Goal: Information Seeking & Learning: Learn about a topic

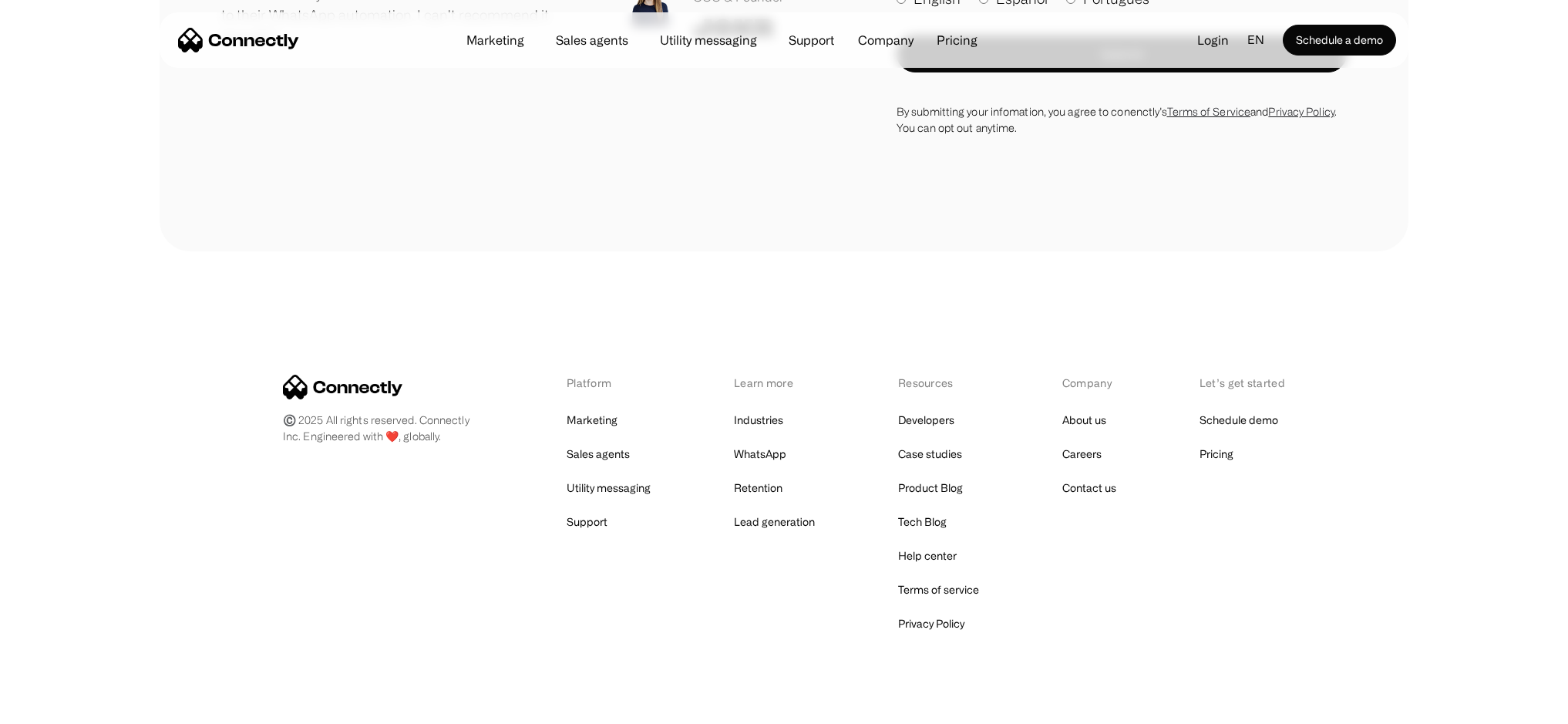
scroll to position [8981, 0]
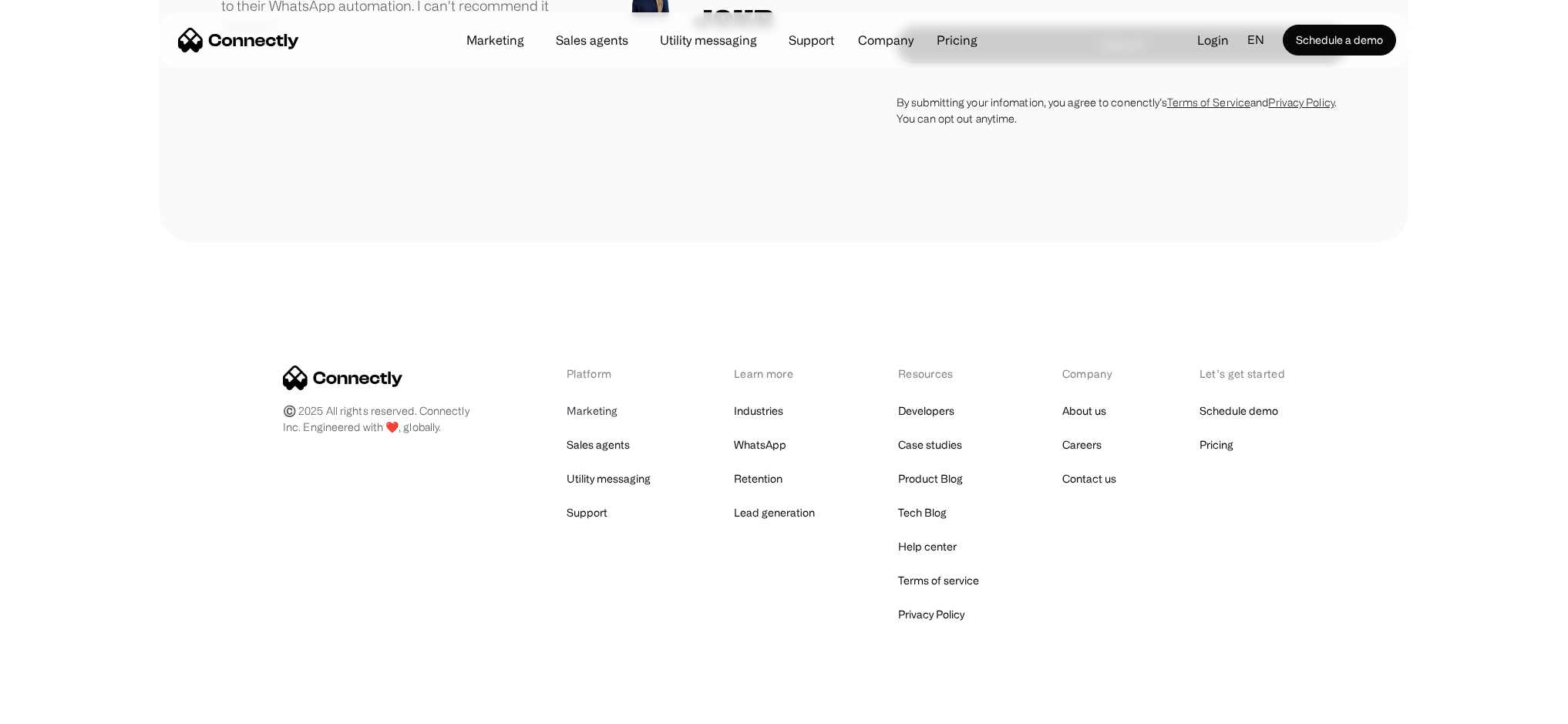
click at [602, 400] on link "Marketing" at bounding box center [591, 411] width 51 height 22
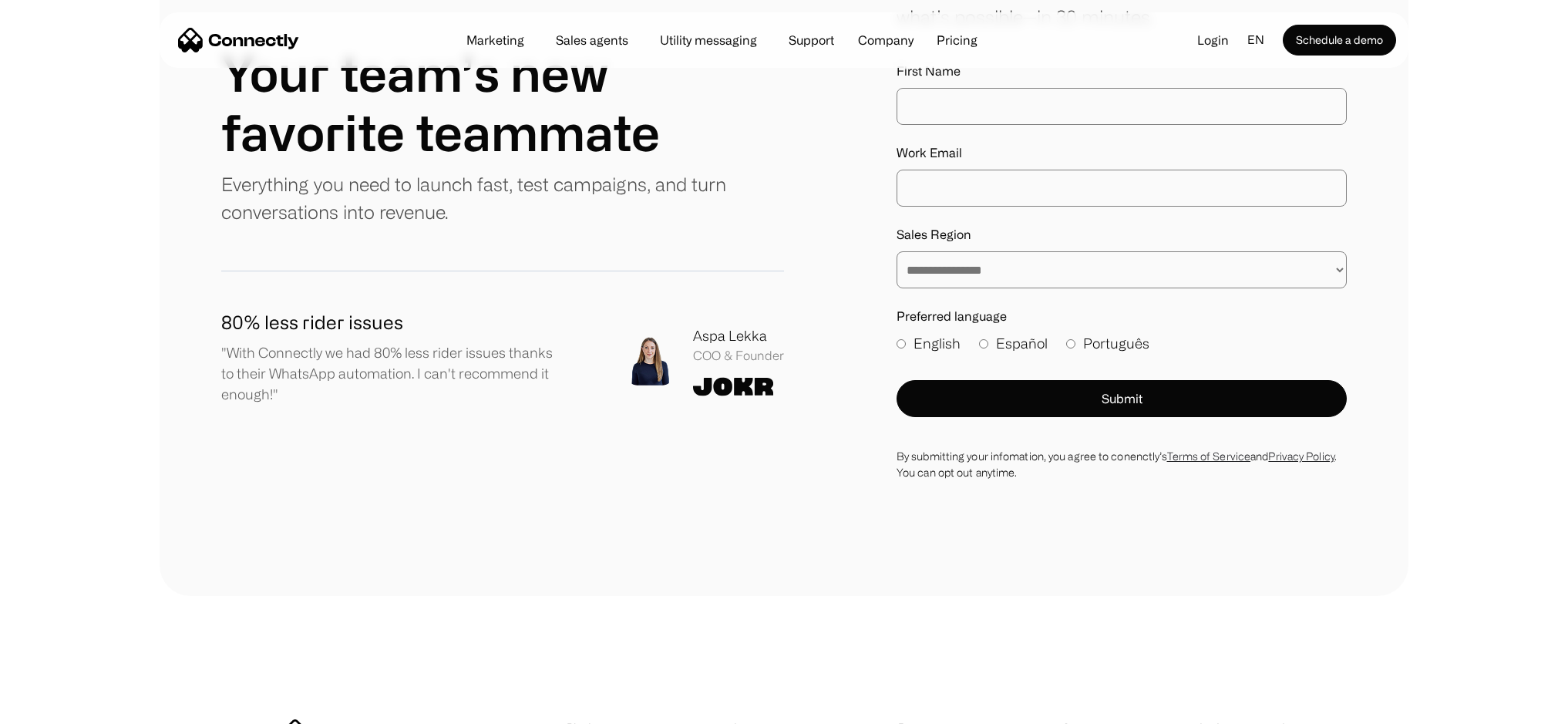
scroll to position [5440, 0]
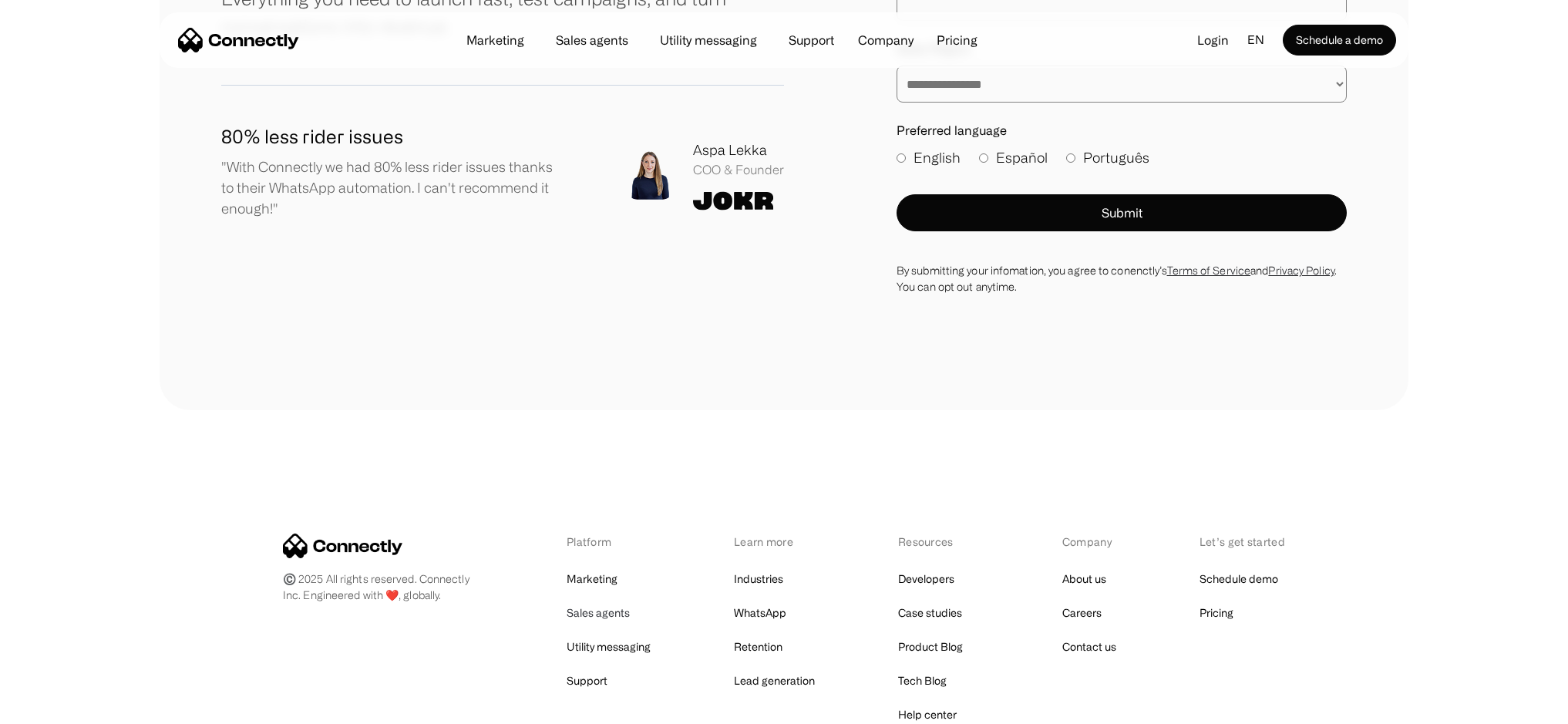
click at [608, 603] on link "Sales agents" at bounding box center [598, 613] width 63 height 22
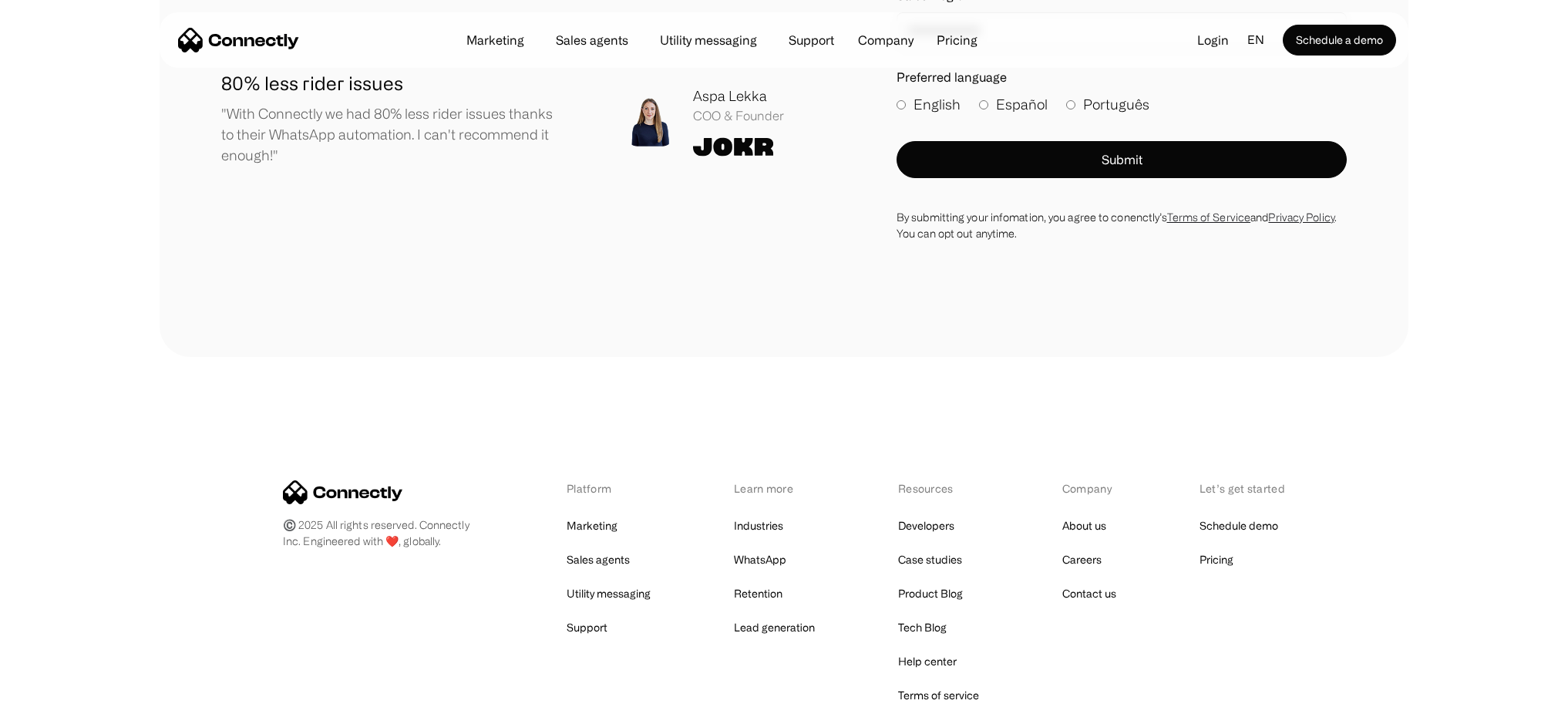
scroll to position [4346, 0]
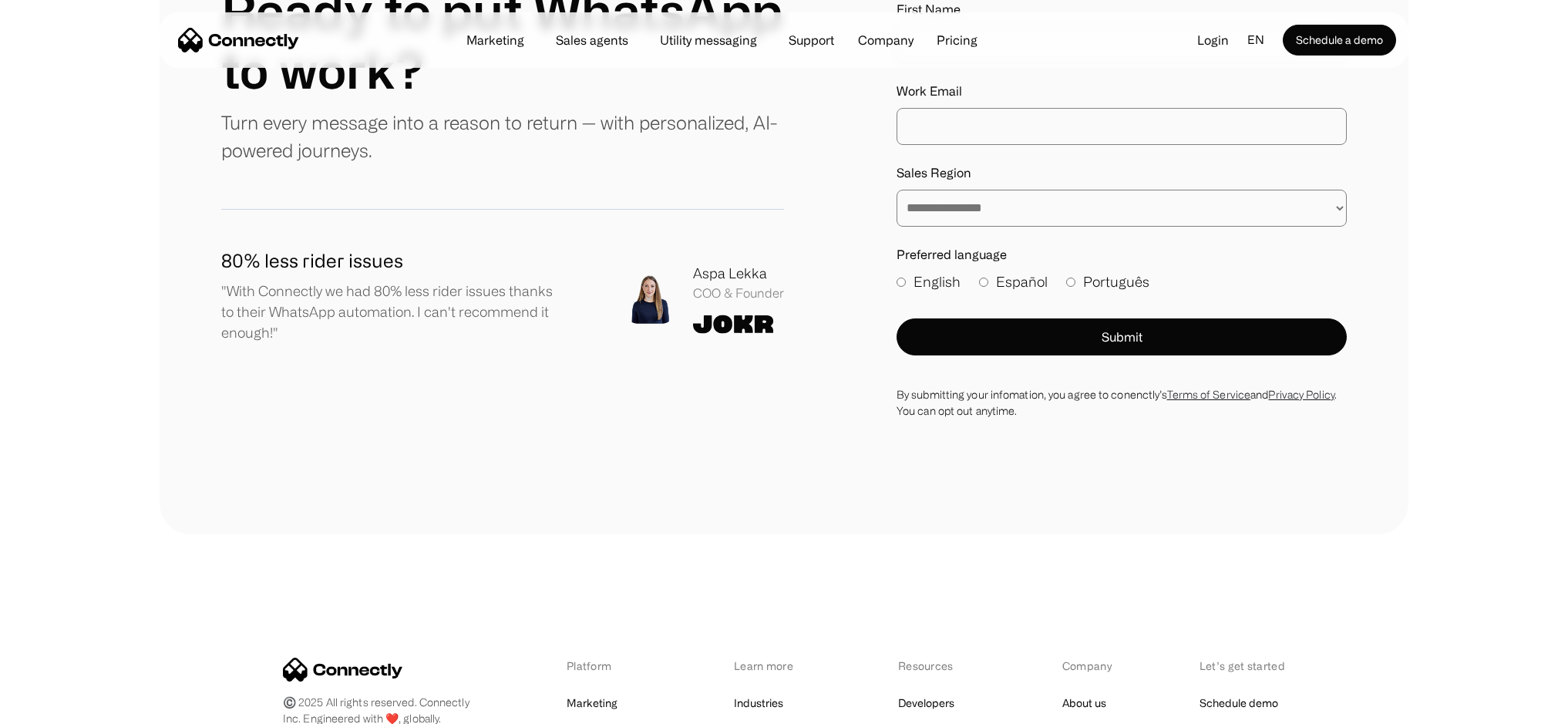
click at [608, 37] on link "Sales agents" at bounding box center [591, 40] width 97 height 12
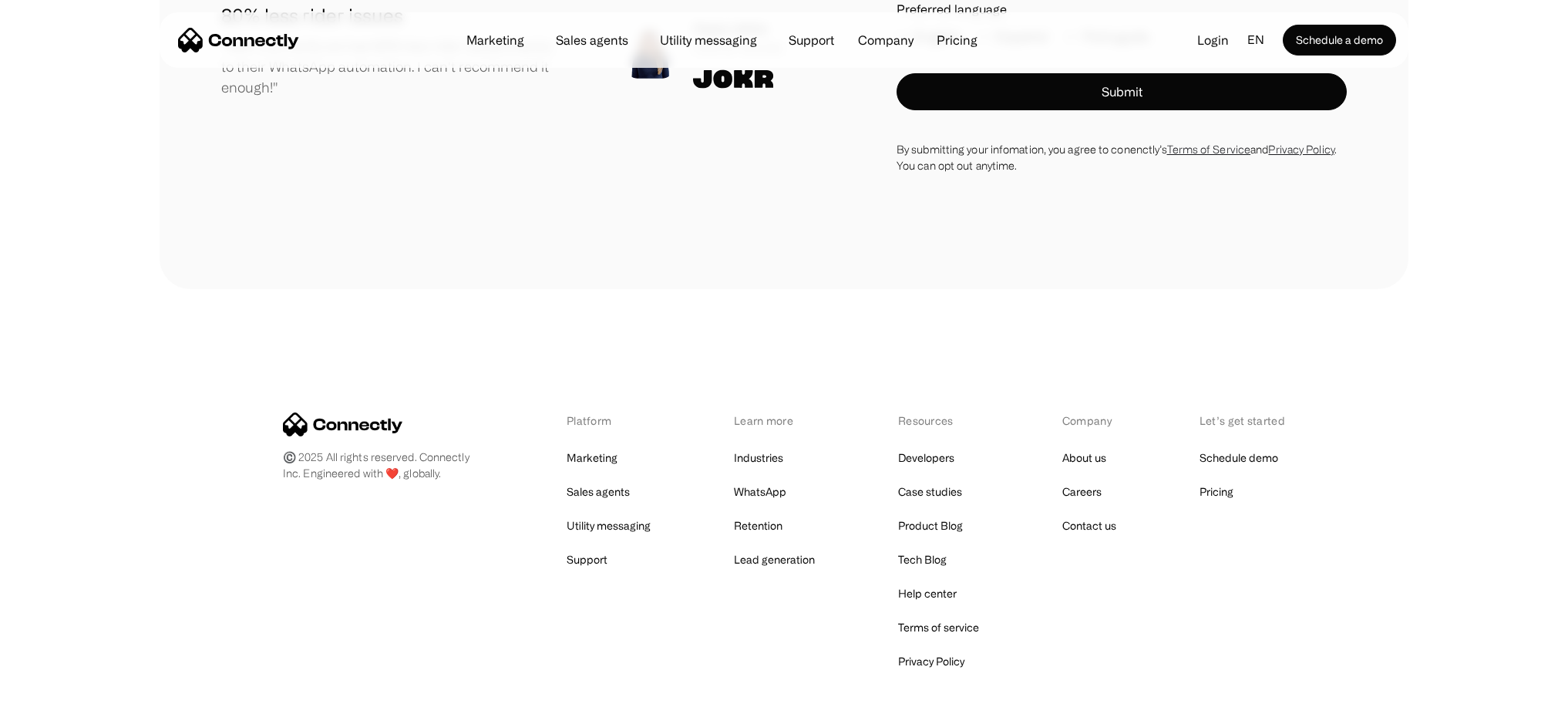
scroll to position [4663, 0]
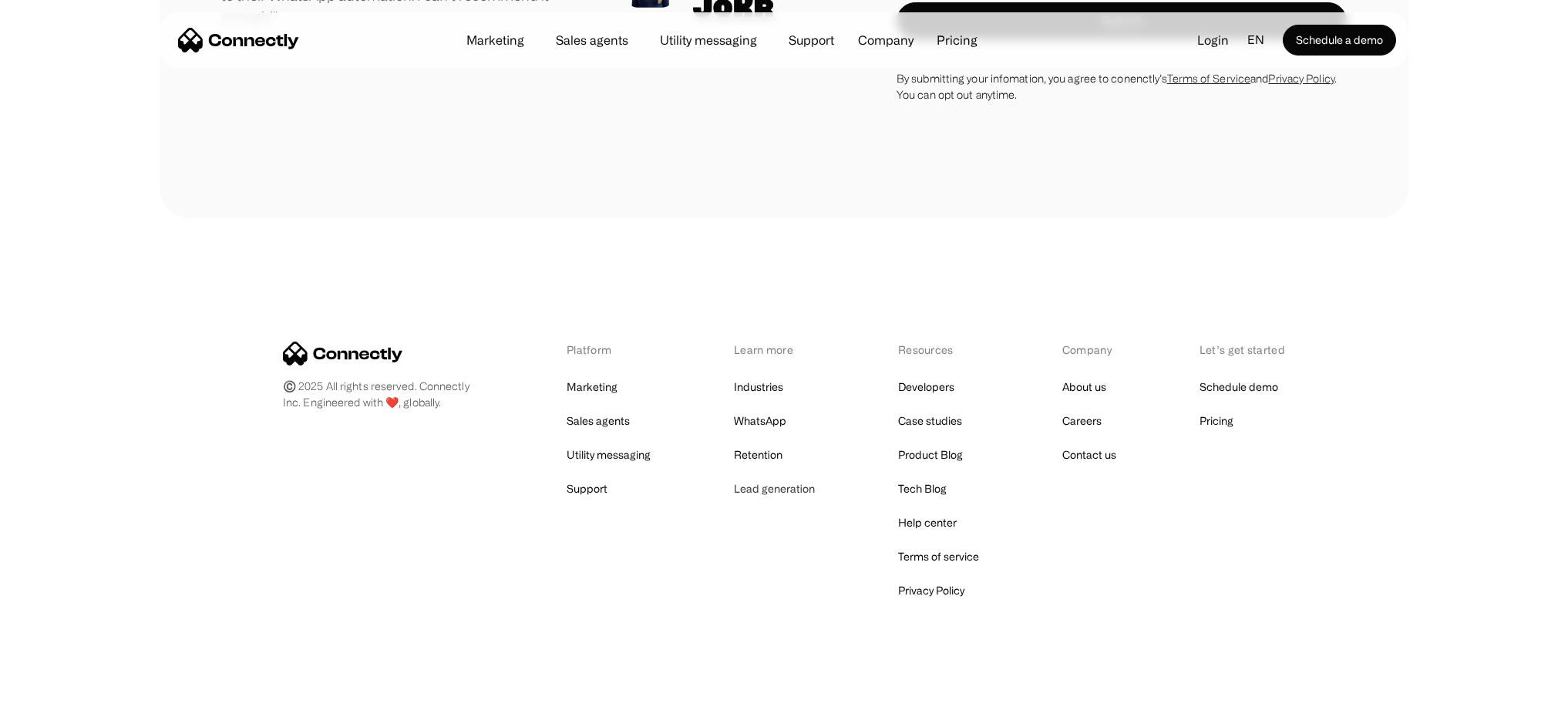
click at [773, 488] on link "Lead generation" at bounding box center [774, 489] width 81 height 22
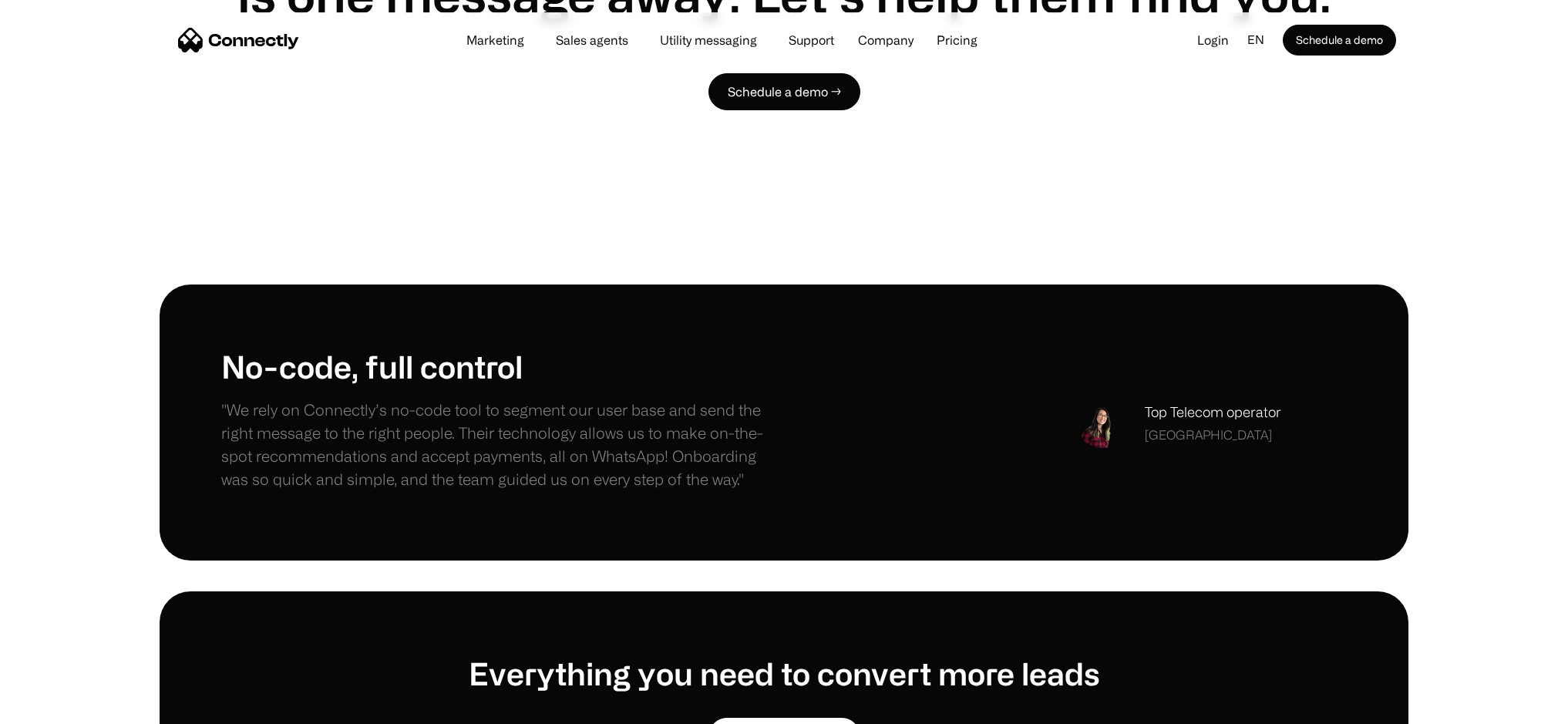
scroll to position [2165, 0]
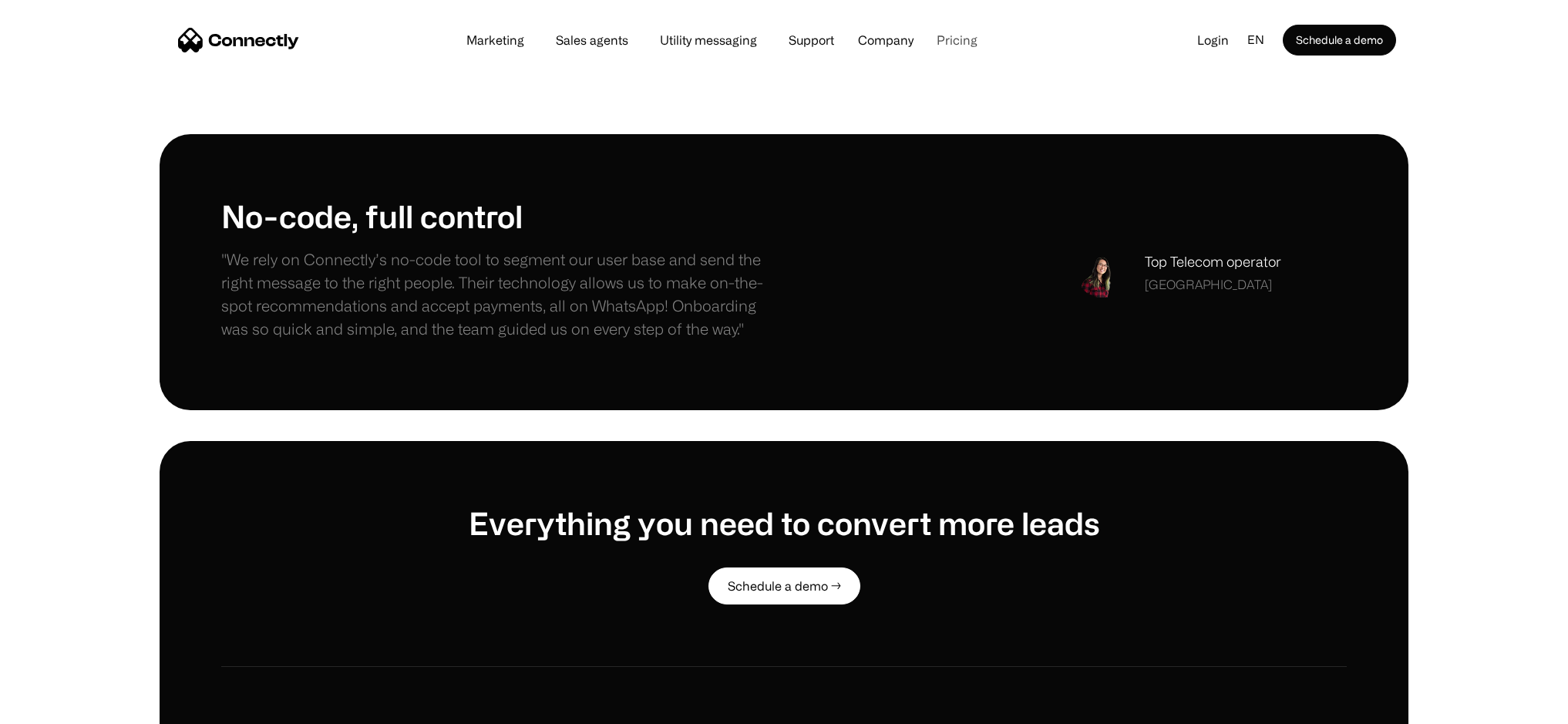
click at [946, 38] on link "Pricing" at bounding box center [957, 40] width 66 height 12
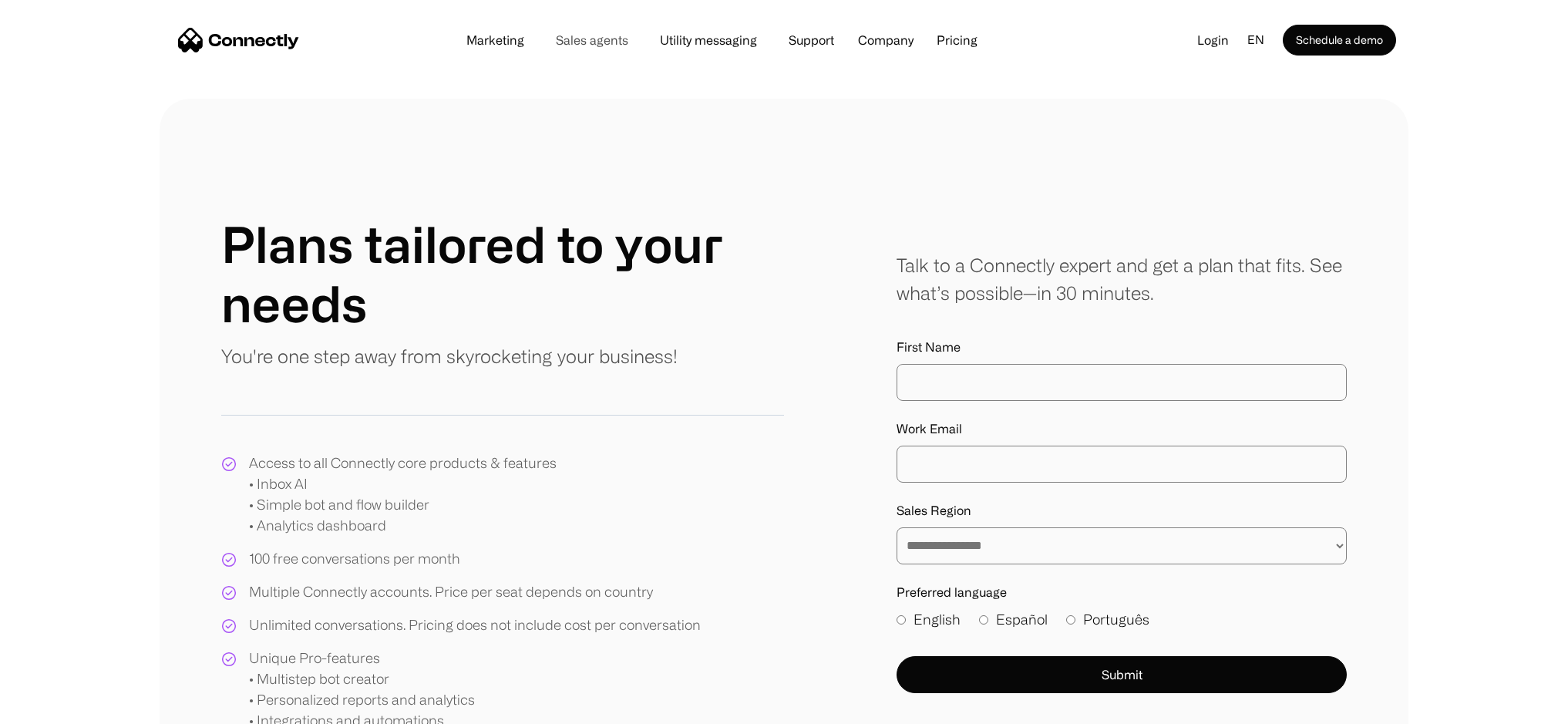
click at [611, 37] on link "Sales agents" at bounding box center [591, 40] width 97 height 12
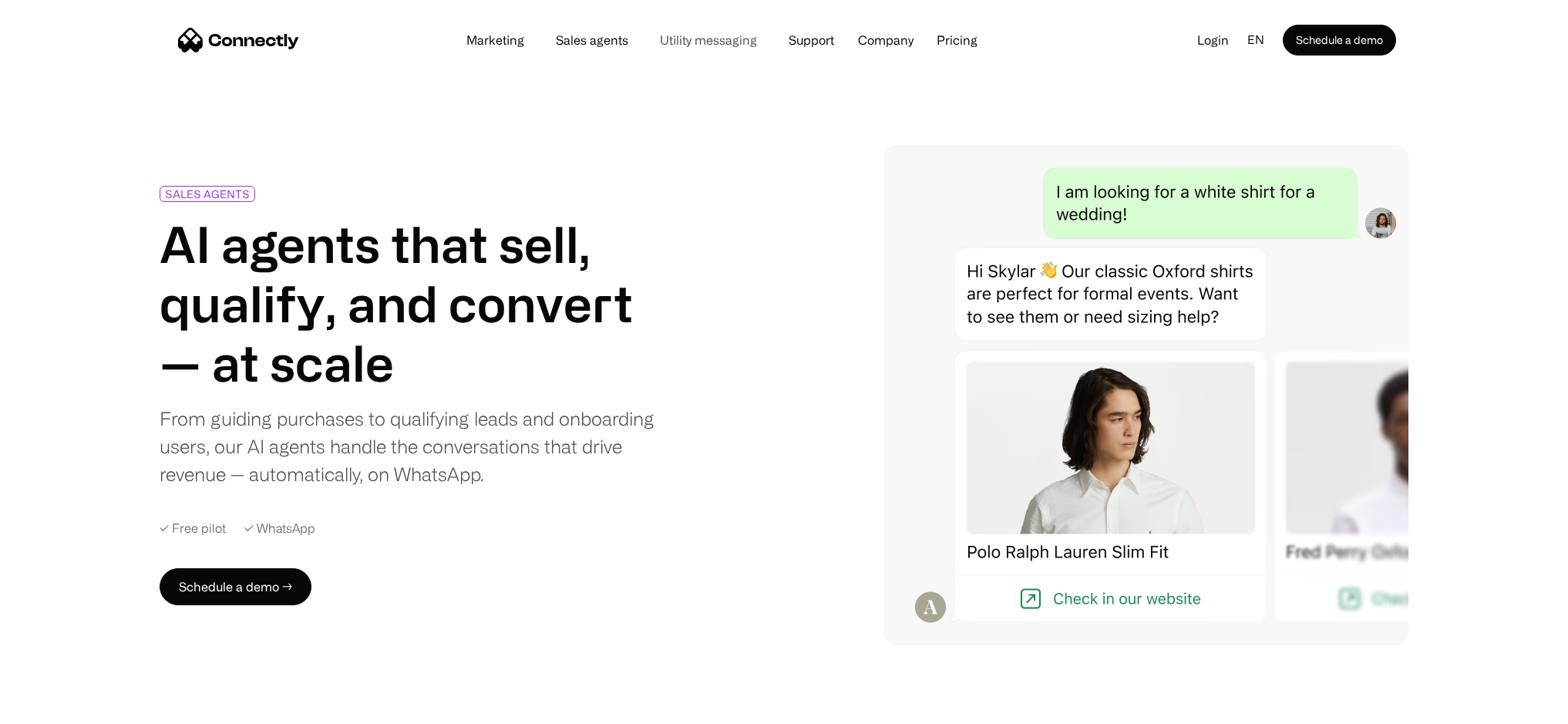
click at [739, 42] on link "Utility messaging" at bounding box center [709, 40] width 121 height 12
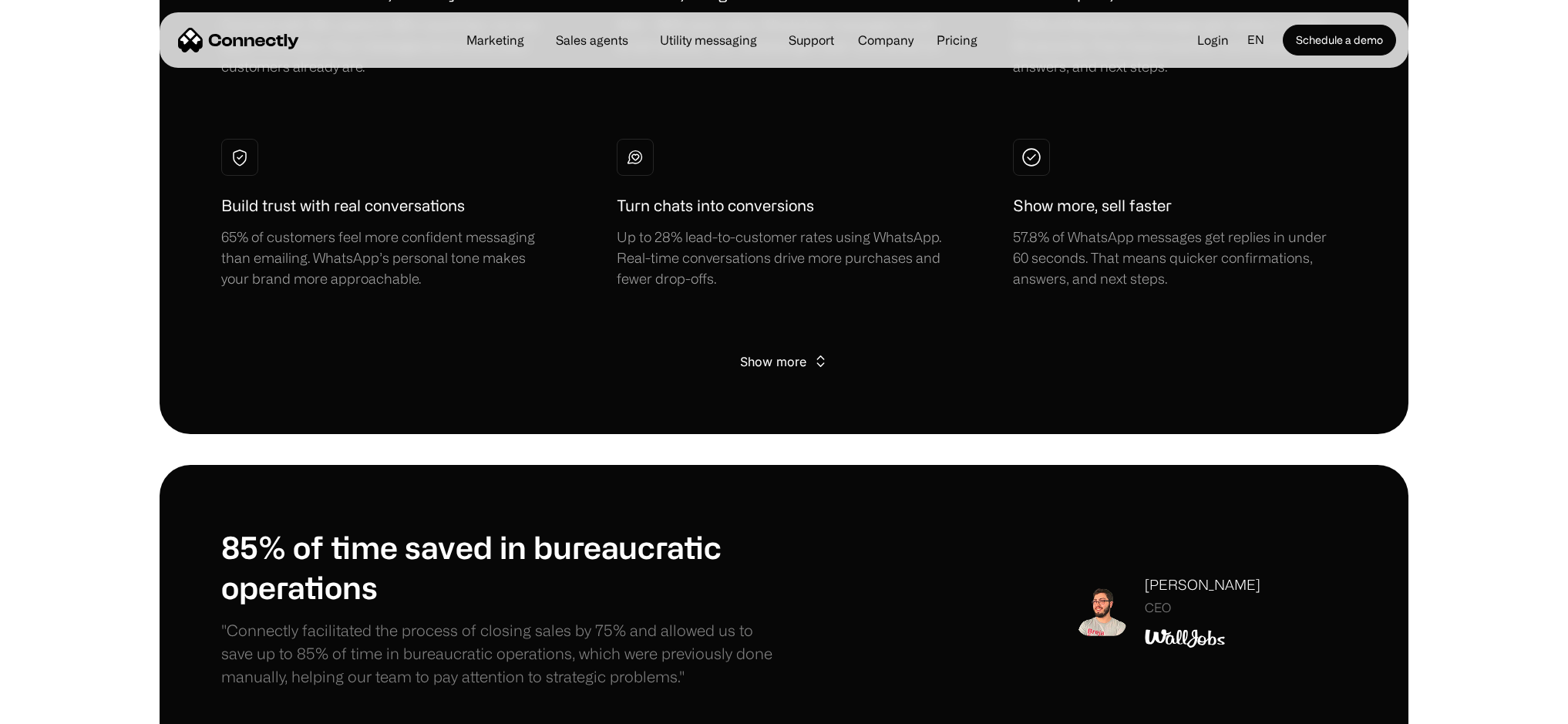
scroll to position [1326, 0]
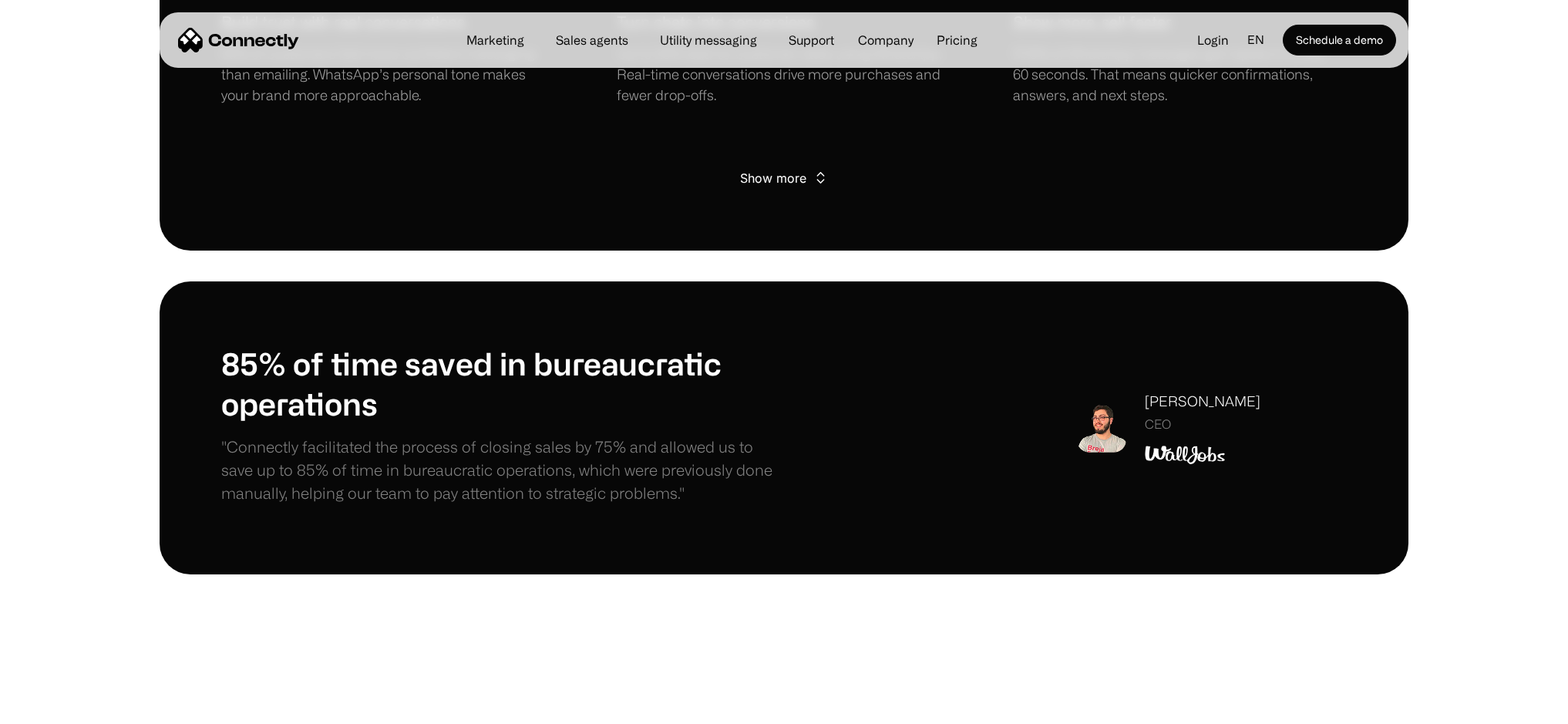
click at [777, 176] on div "Show more" at bounding box center [774, 178] width 67 height 22
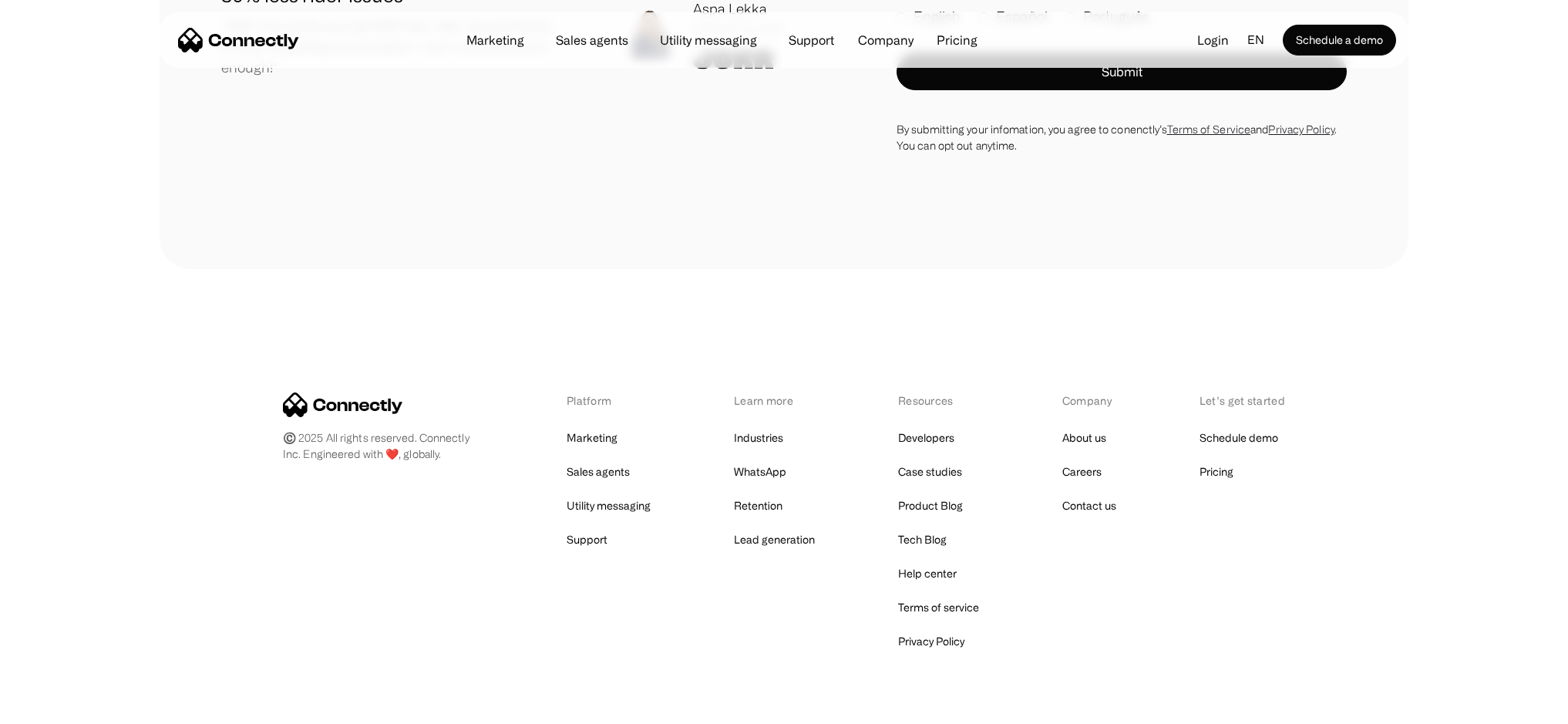
scroll to position [4247, 0]
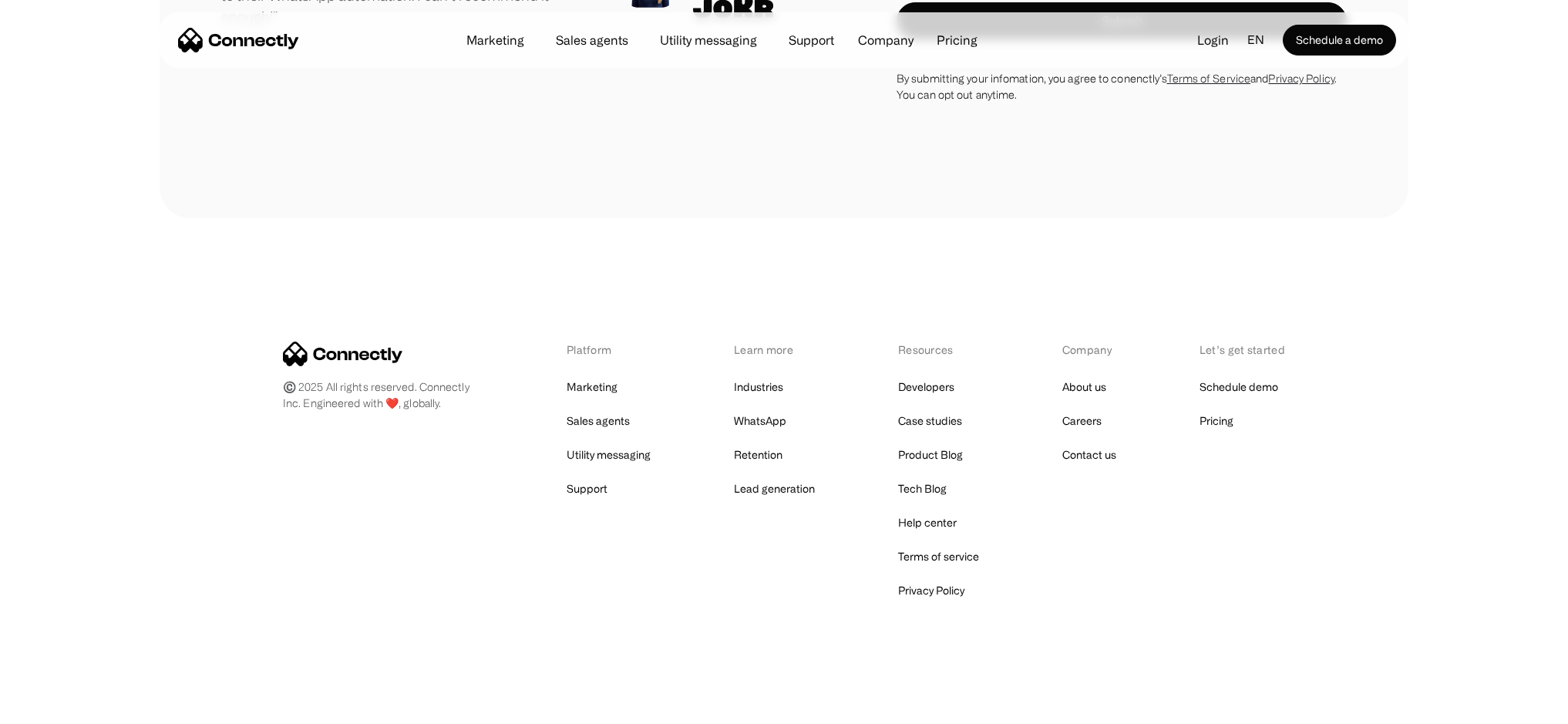
drag, startPoint x: 390, startPoint y: 402, endPoint x: 405, endPoint y: 404, distance: 15.1
click at [405, 404] on div "Platform Marketing Sales agents Utility messaging Support Learn more Industries…" at bounding box center [784, 472] width 1002 height 260
click at [767, 453] on link "Retention" at bounding box center [758, 455] width 48 height 22
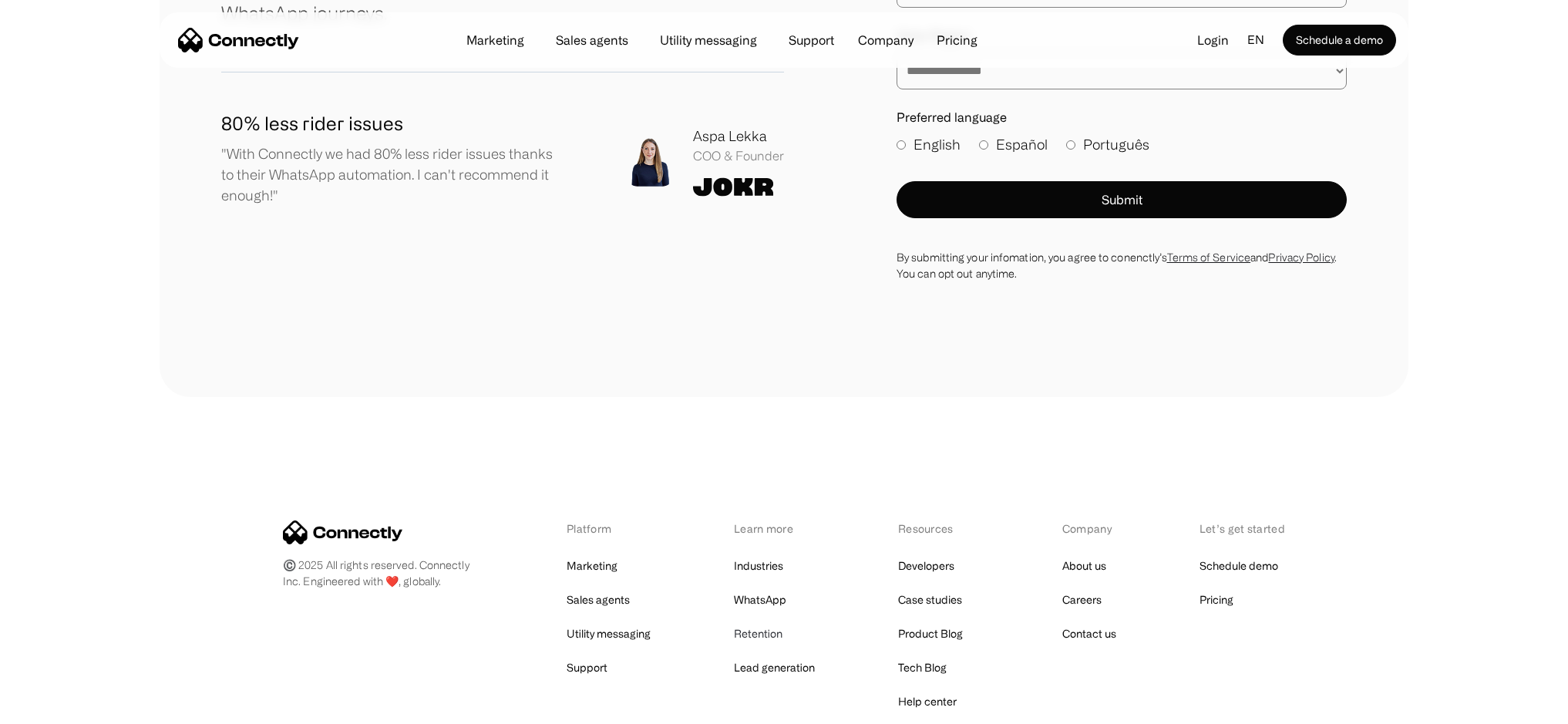
scroll to position [4859, 0]
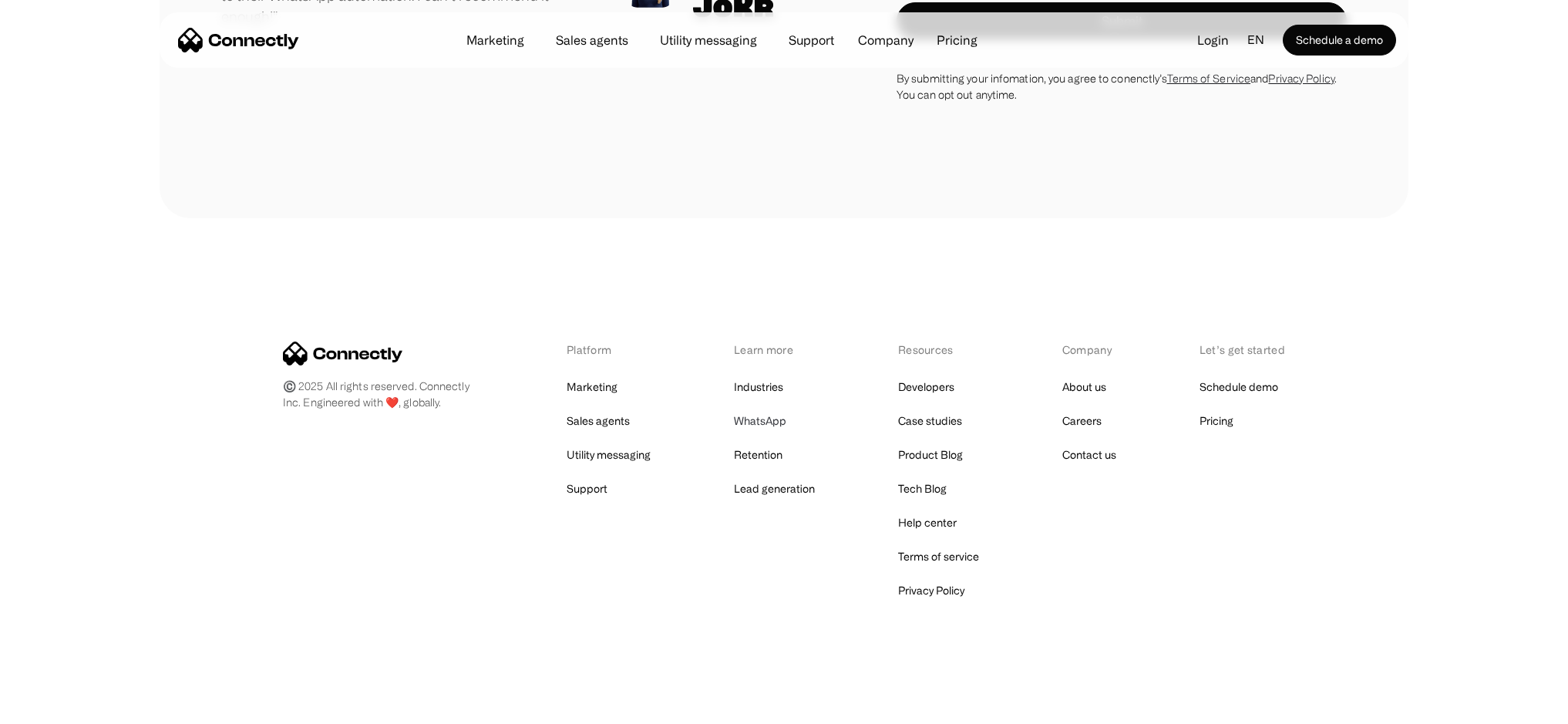
click at [761, 421] on link "WhatsApp" at bounding box center [759, 421] width 52 height 22
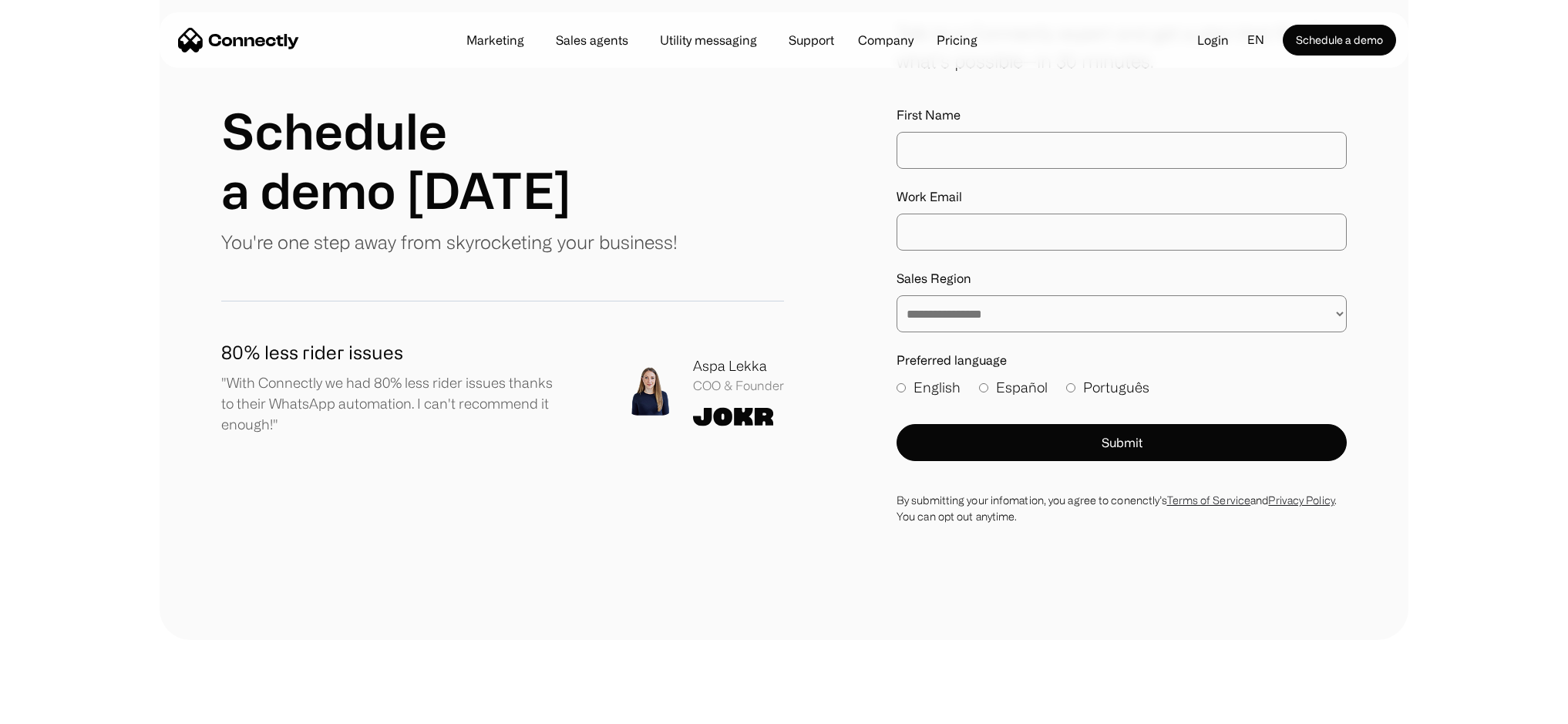
scroll to position [5174, 0]
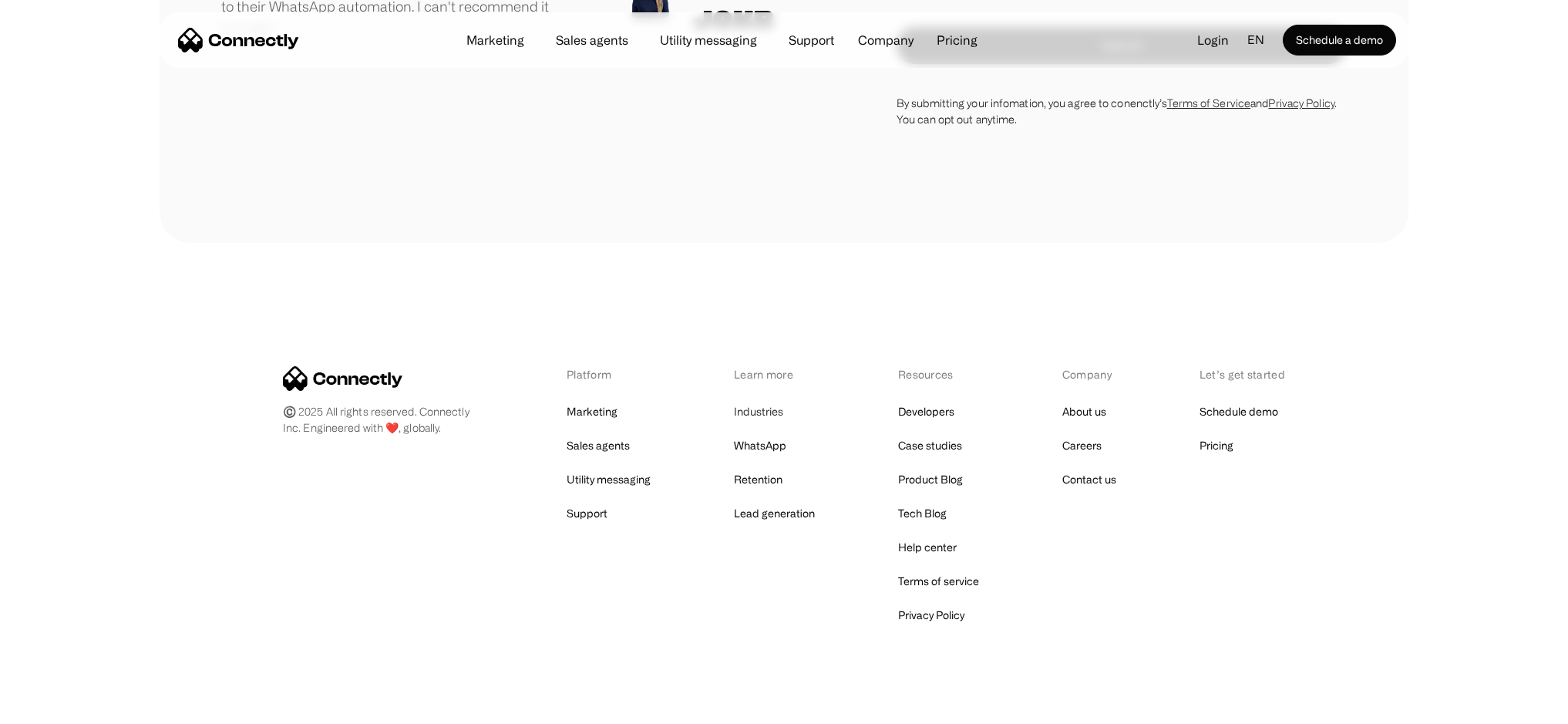
click at [767, 414] on link "Industries" at bounding box center [758, 412] width 49 height 22
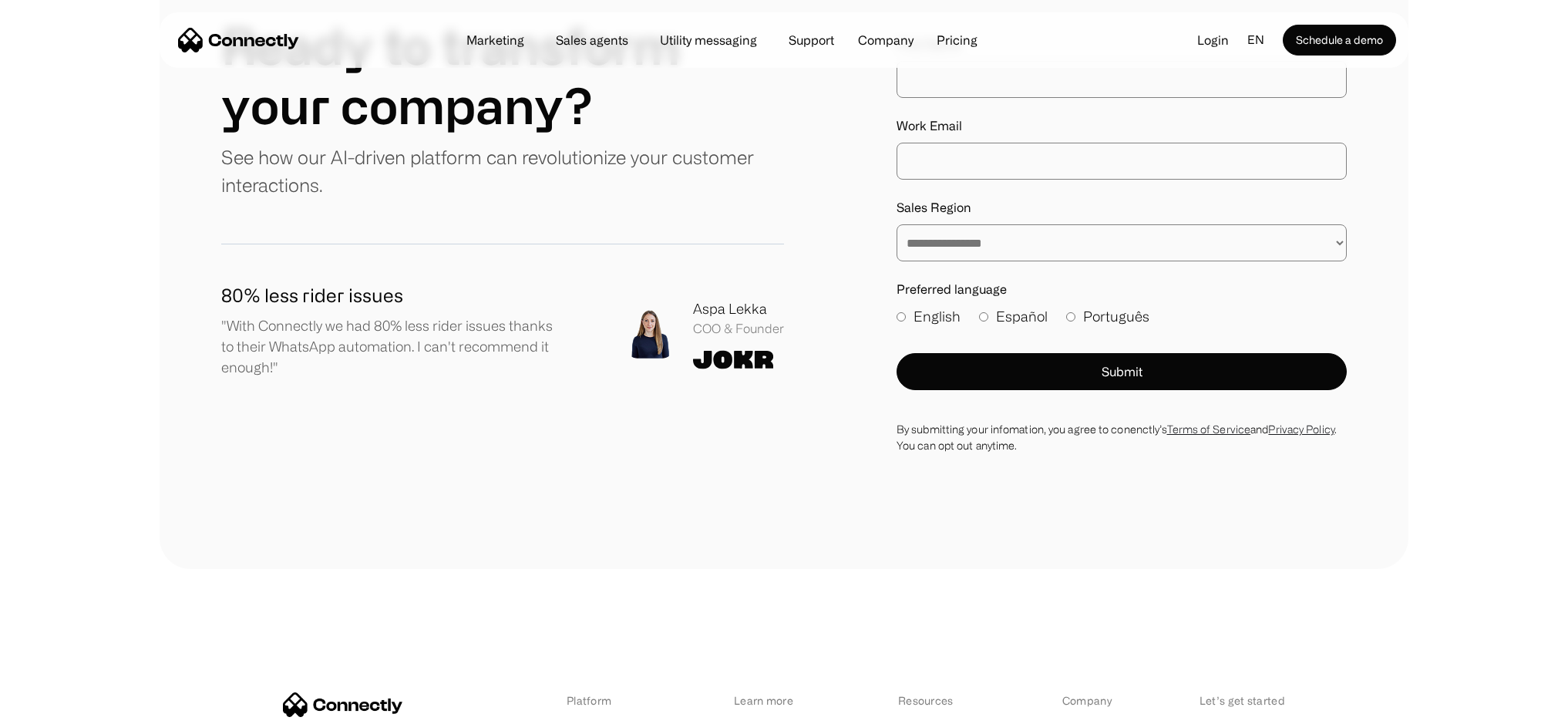
scroll to position [4942, 0]
